Goal: Transaction & Acquisition: Subscribe to service/newsletter

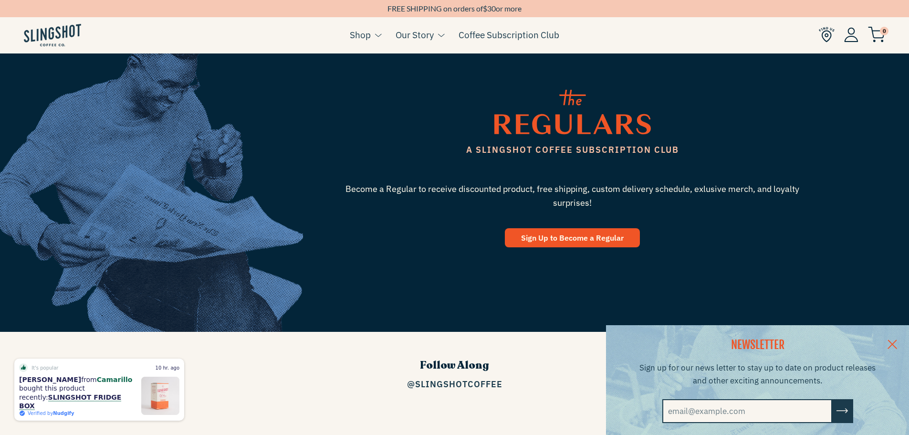
scroll to position [1290, 0]
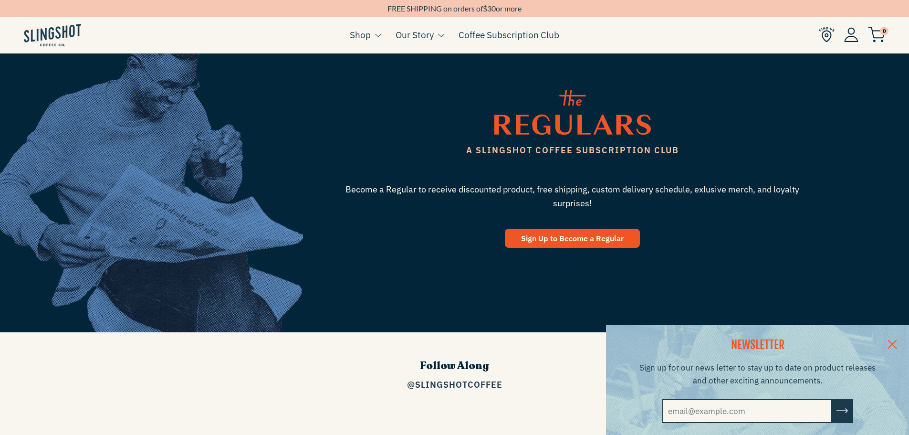
click at [897, 335] on link at bounding box center [892, 343] width 33 height 37
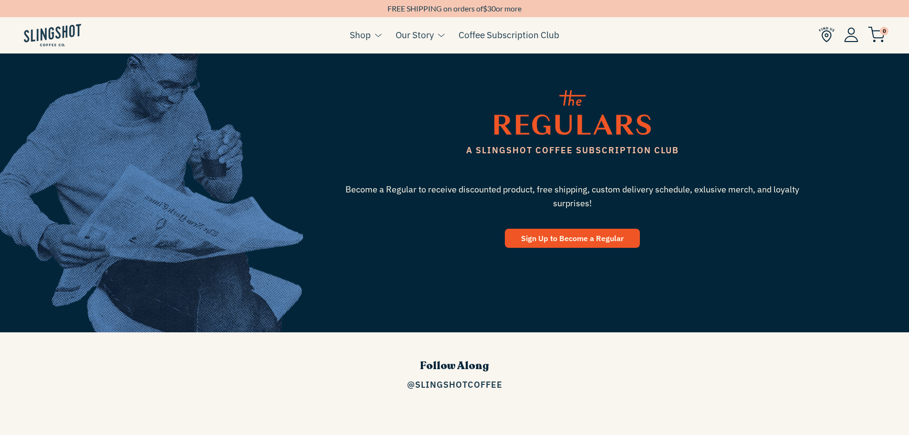
scroll to position [1538, 0]
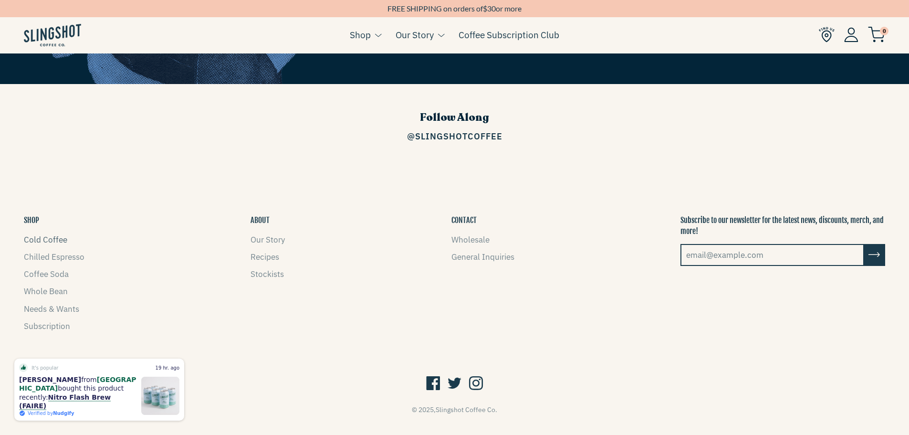
click at [60, 234] on link "Cold Coffee" at bounding box center [45, 239] width 43 height 11
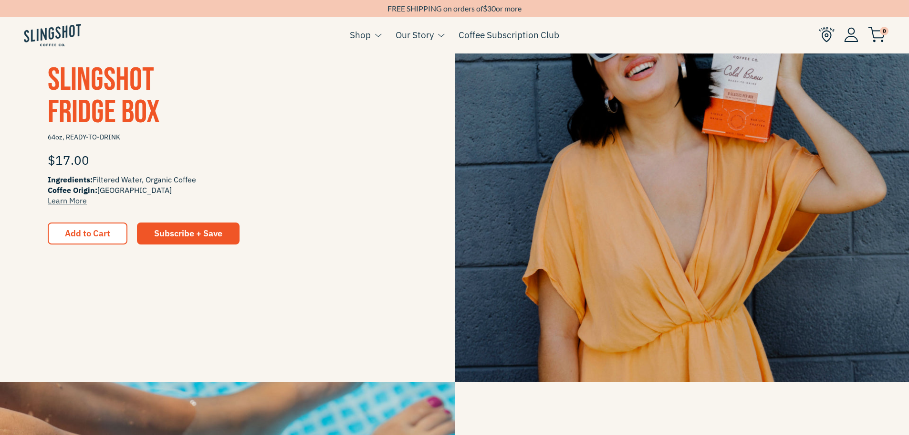
scroll to position [297, 0]
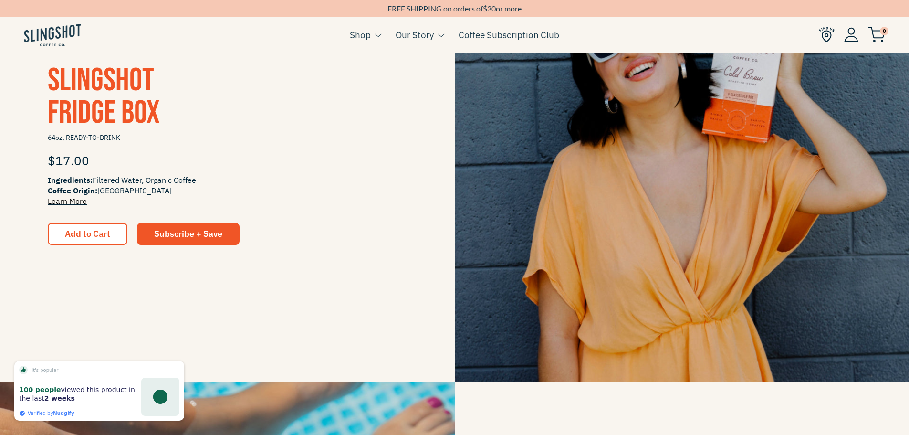
click at [63, 201] on link "Learn More" at bounding box center [67, 201] width 39 height 10
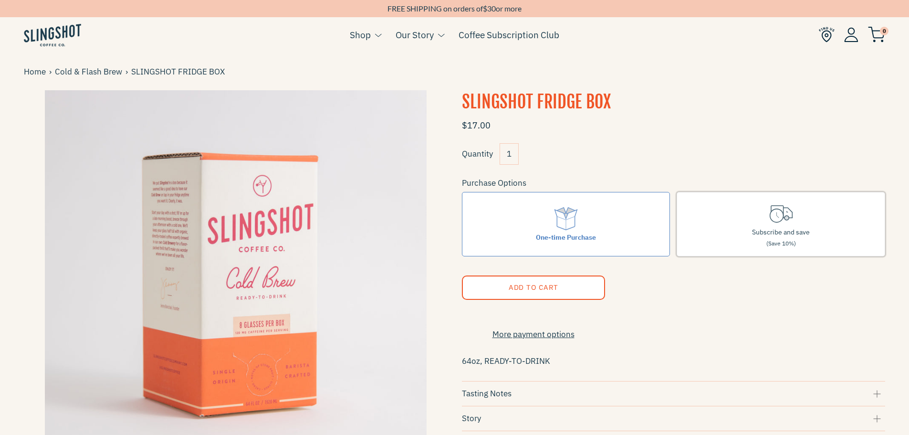
click at [800, 214] on label "Subscribe and save (Save 10%)" at bounding box center [781, 224] width 209 height 64
click at [0, 0] on input "Subscribe and save (Save 10%)" at bounding box center [0, 0] width 0 height 0
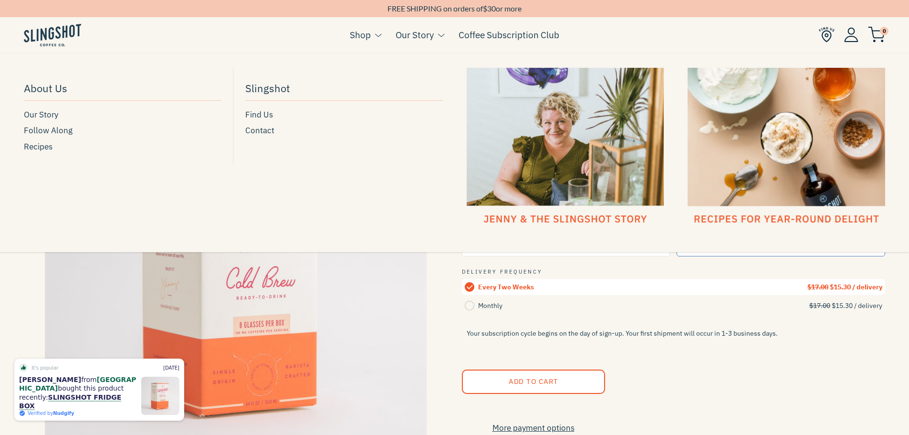
click at [572, 214] on div at bounding box center [566, 147] width 198 height 158
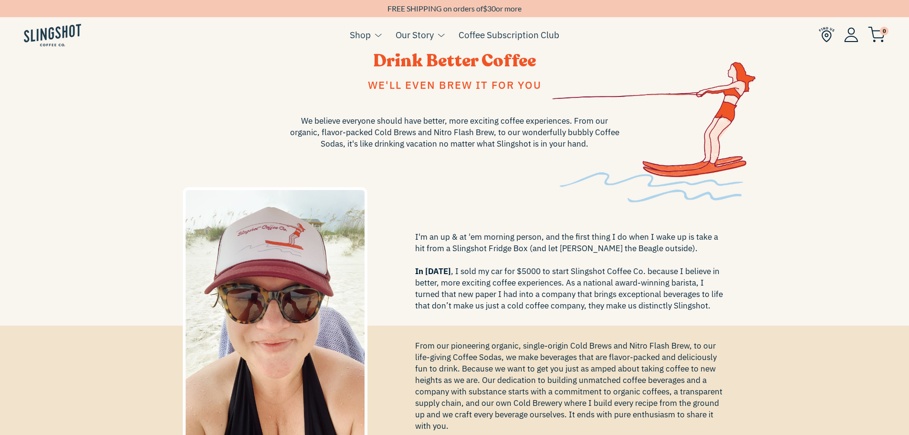
scroll to position [20, 0]
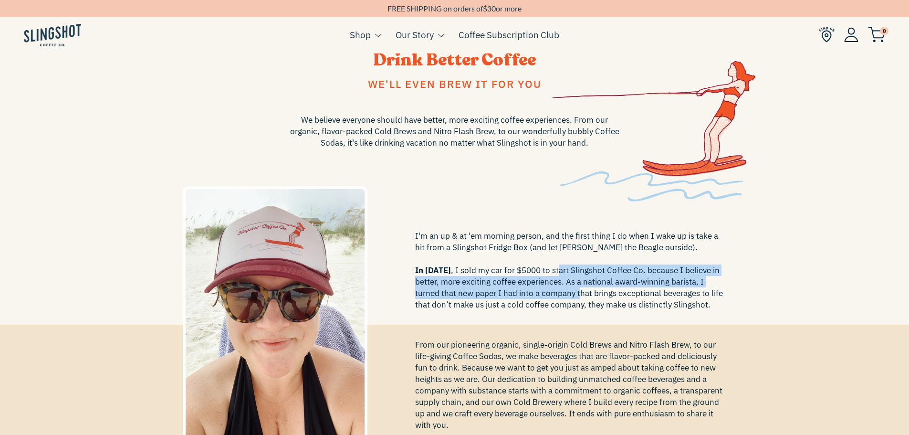
drag, startPoint x: 554, startPoint y: 269, endPoint x: 581, endPoint y: 297, distance: 39.5
click at [581, 297] on span "I'm an up & at 'em morning person, and the first thing I do when I wake up is t…" at bounding box center [571, 270] width 312 height 80
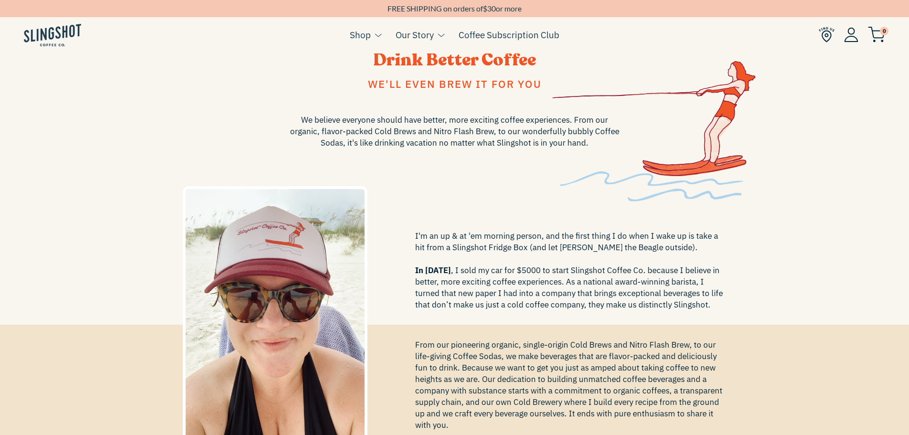
scroll to position [0, 0]
